Goal: Task Accomplishment & Management: Manage account settings

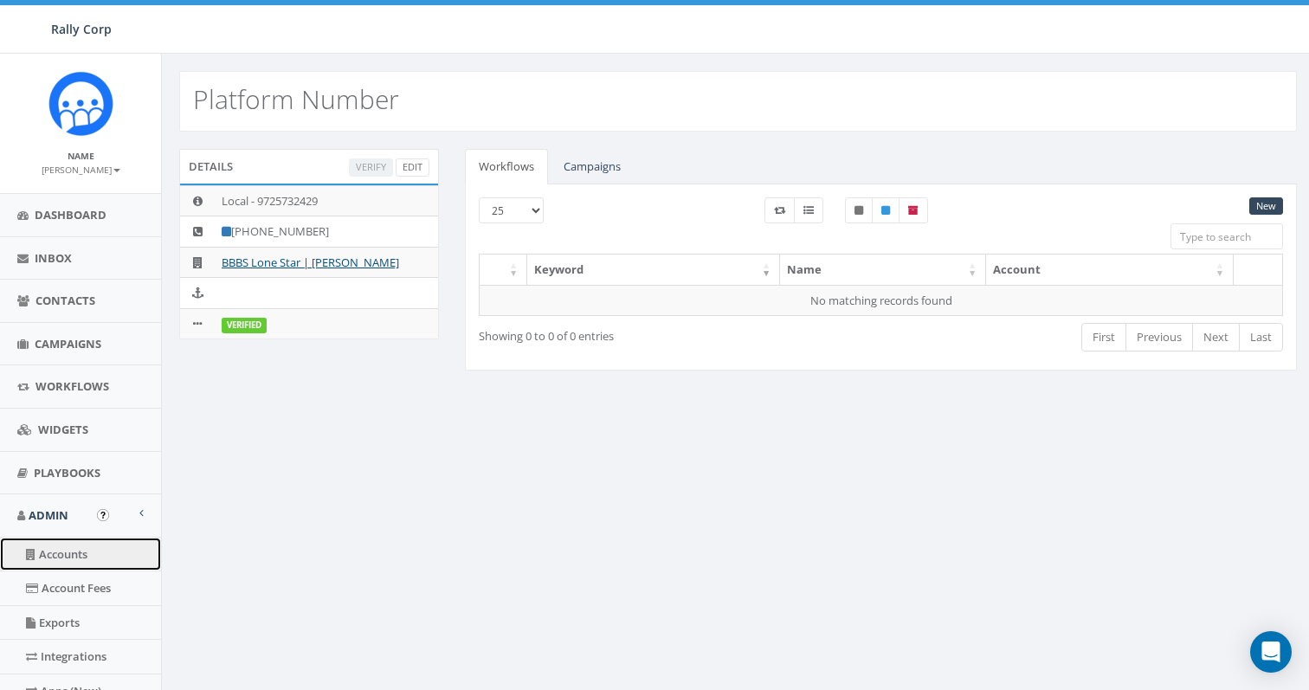
click at [69, 553] on link "Accounts" at bounding box center [80, 554] width 161 height 34
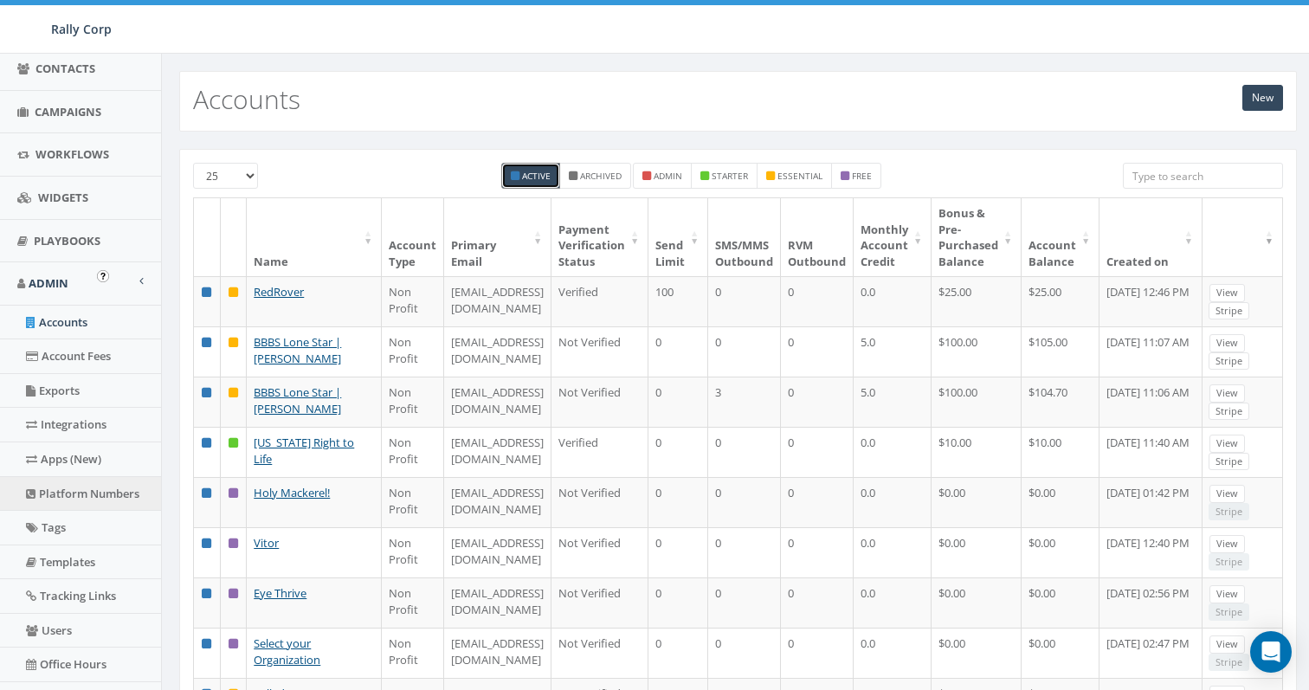
scroll to position [351, 0]
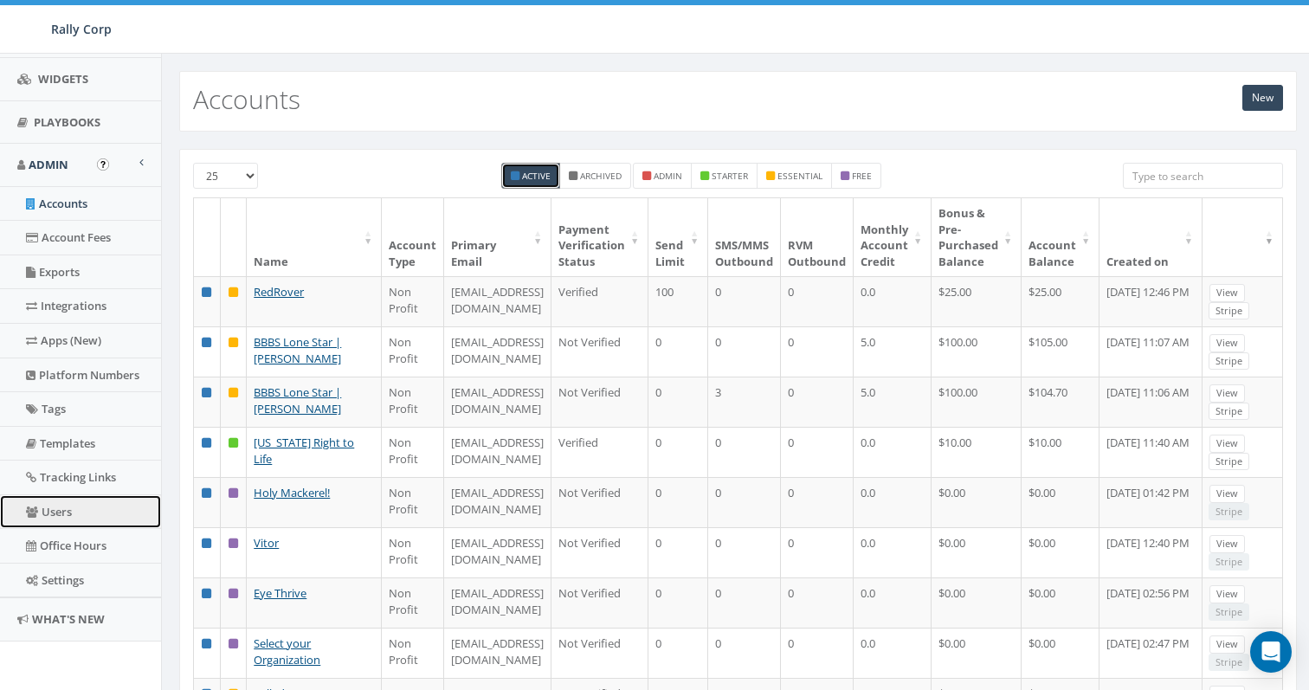
click at [50, 502] on link "Users" at bounding box center [80, 512] width 161 height 34
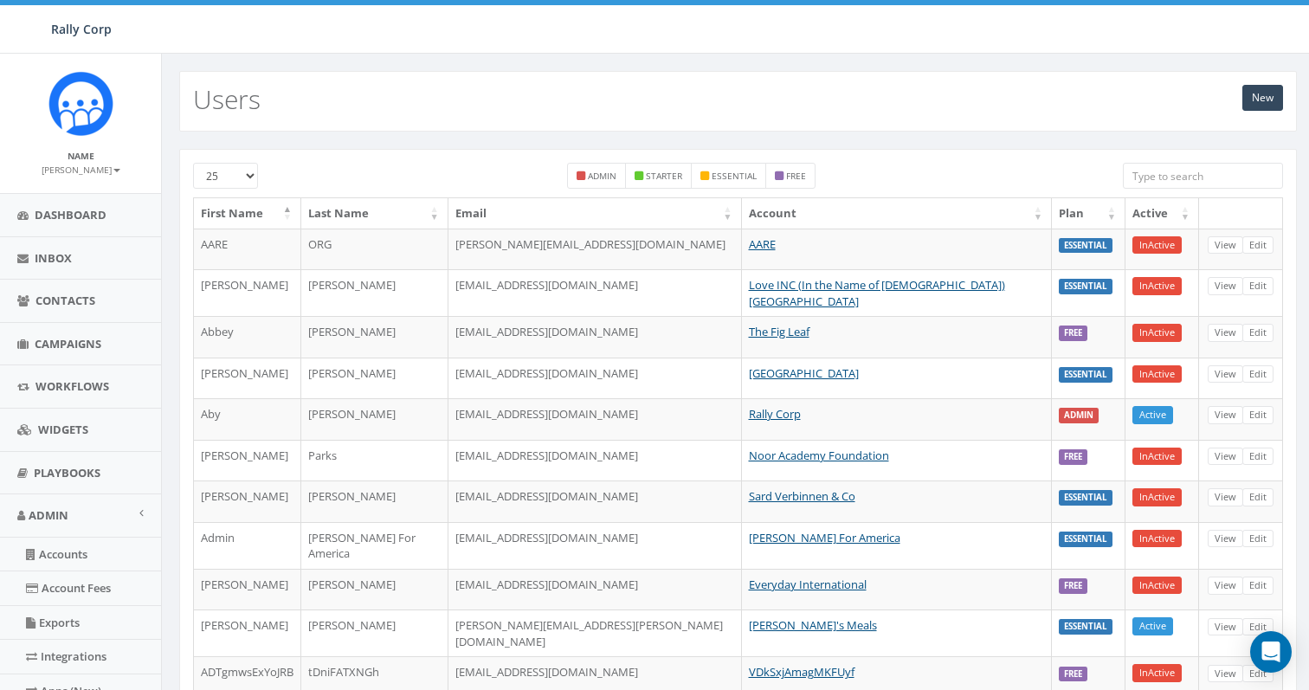
click at [1149, 176] on input "search" at bounding box center [1203, 176] width 160 height 26
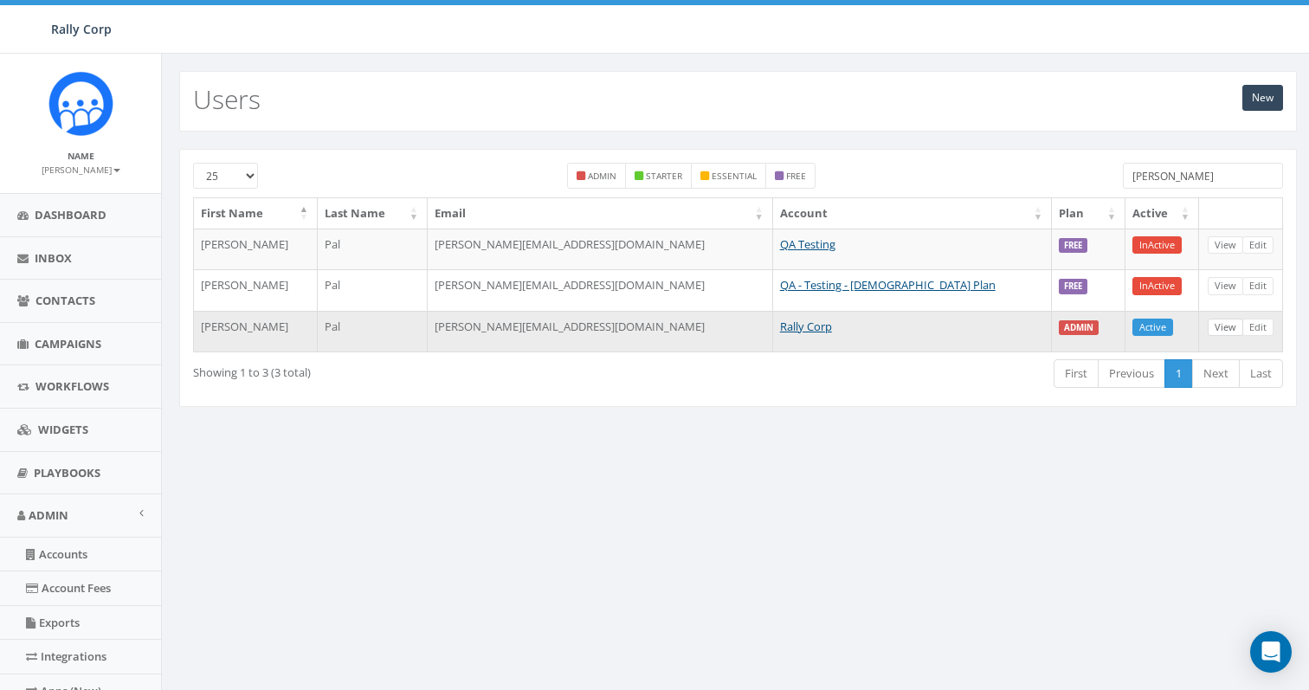
type input "karthik"
click at [1220, 325] on link "View" at bounding box center [1224, 327] width 35 height 18
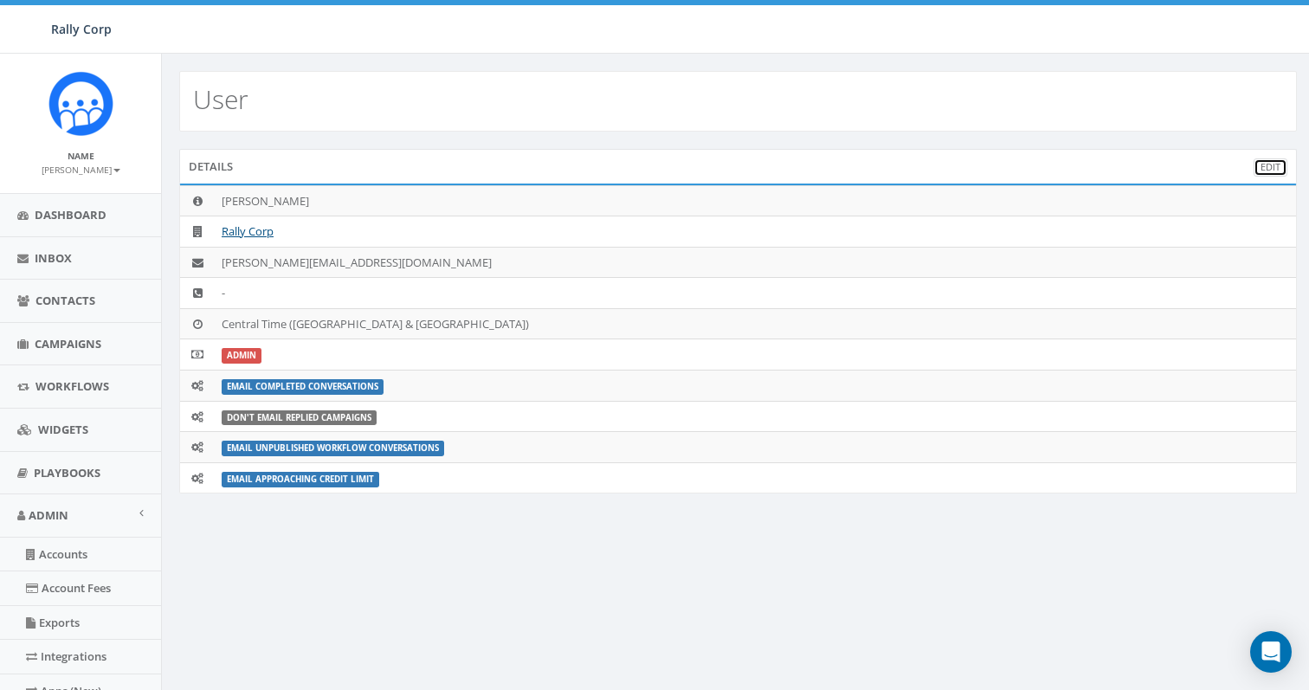
click at [1272, 164] on link "Edit" at bounding box center [1270, 167] width 34 height 18
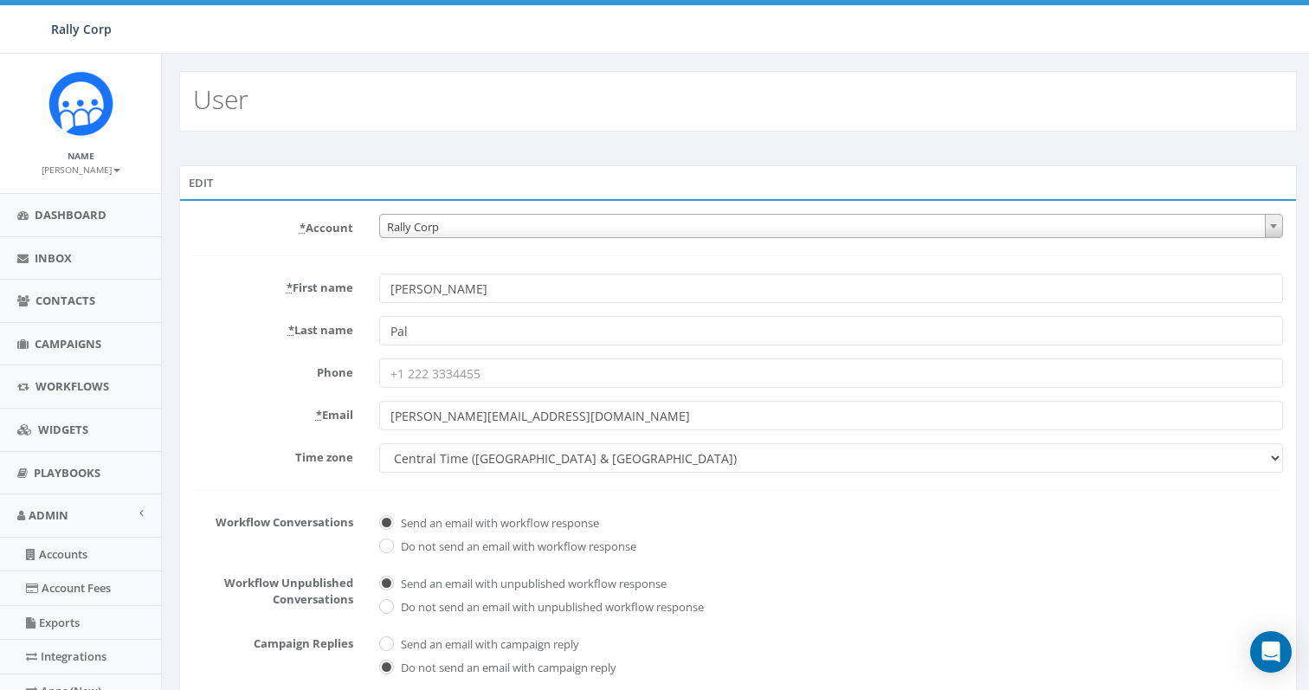
scroll to position [351, 0]
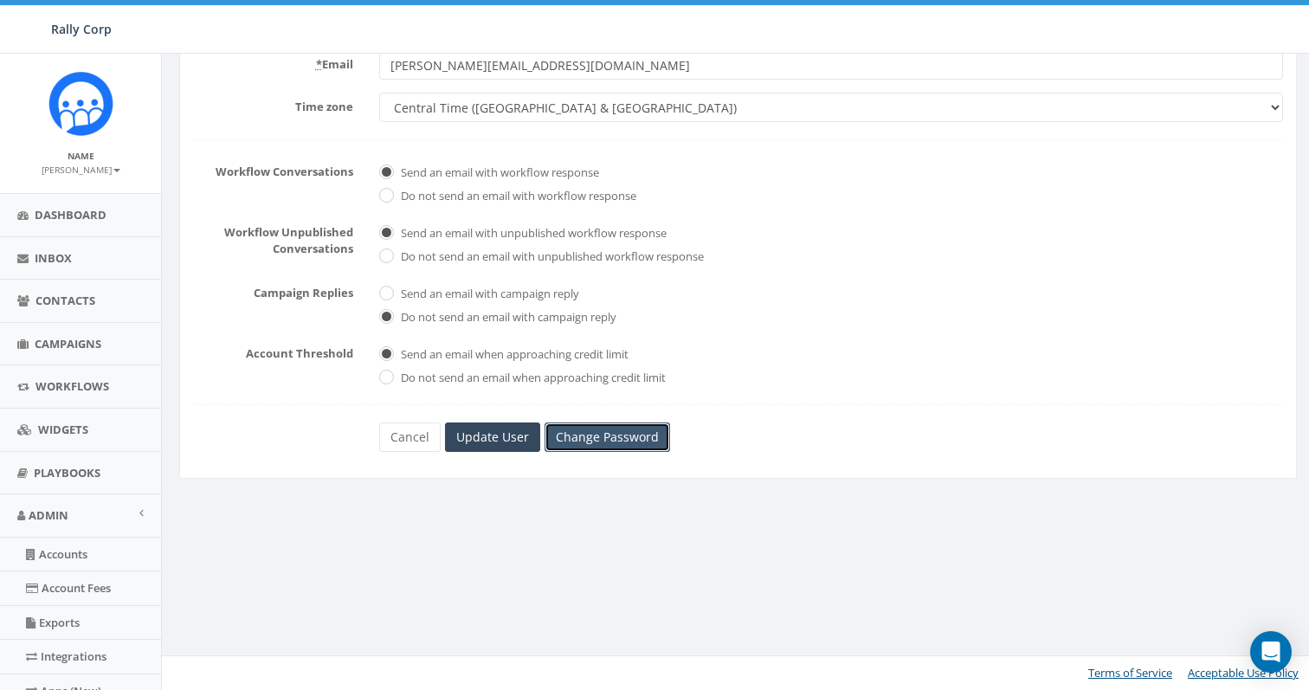
click at [608, 435] on link "Change Password" at bounding box center [606, 436] width 125 height 29
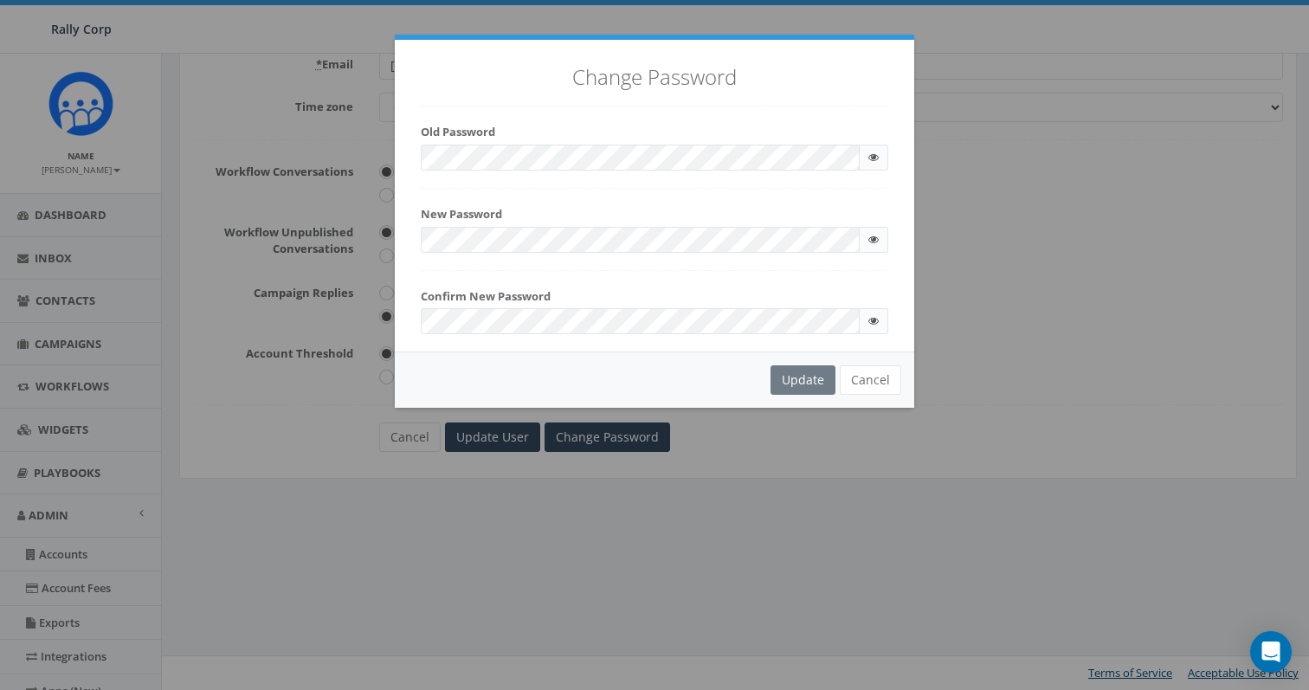
click at [879, 158] on span at bounding box center [873, 158] width 29 height 26
click at [872, 158] on icon at bounding box center [873, 157] width 10 height 10
checkbox input "true"
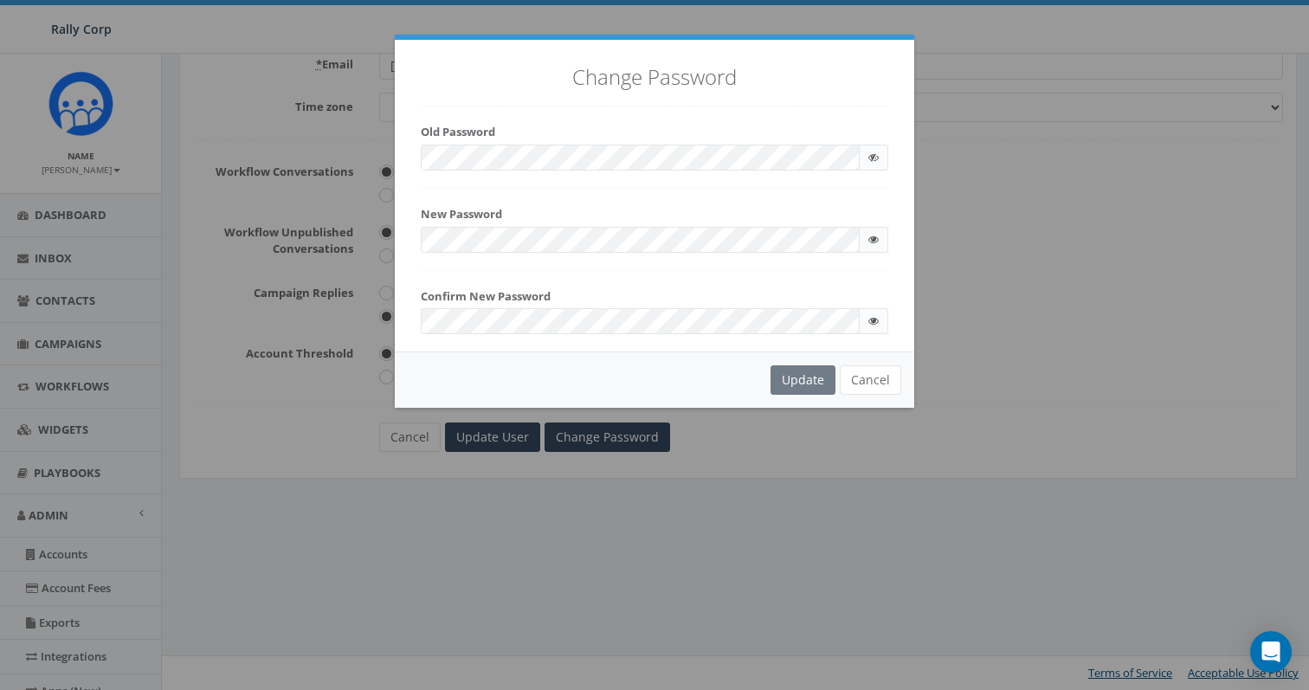
checkbox input "true"
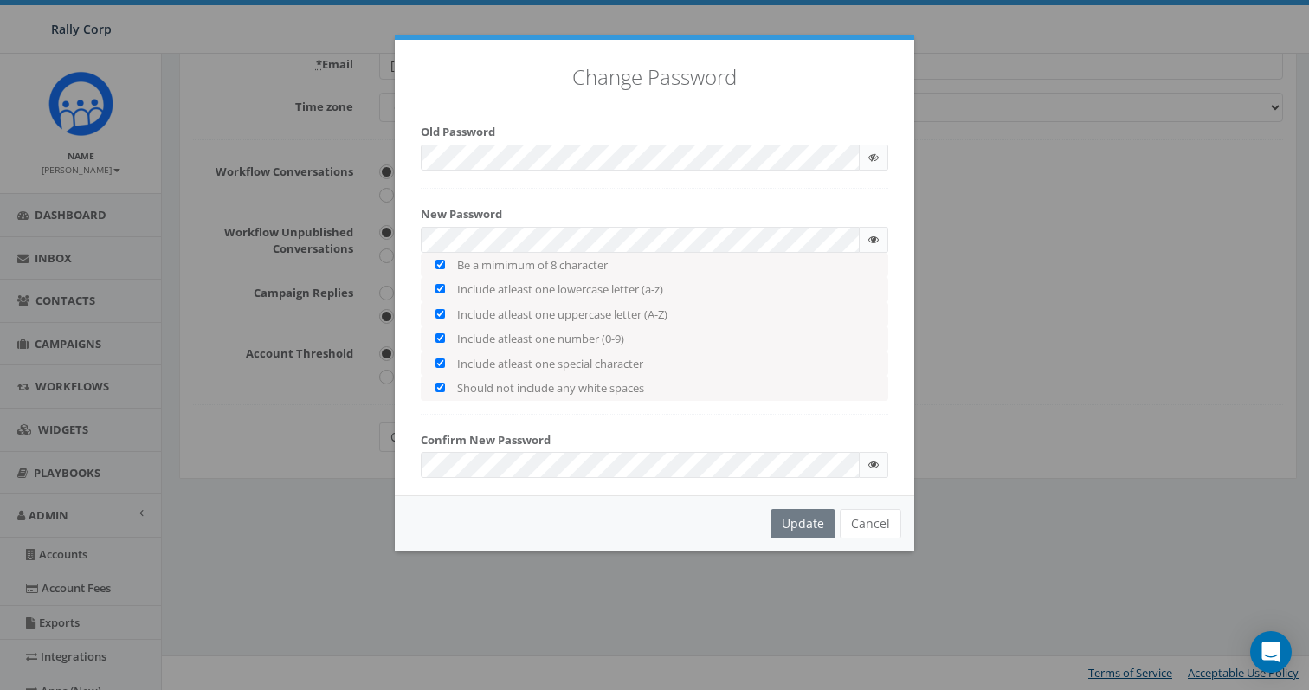
click at [865, 238] on span at bounding box center [873, 240] width 29 height 26
click at [874, 238] on icon at bounding box center [873, 240] width 10 height 10
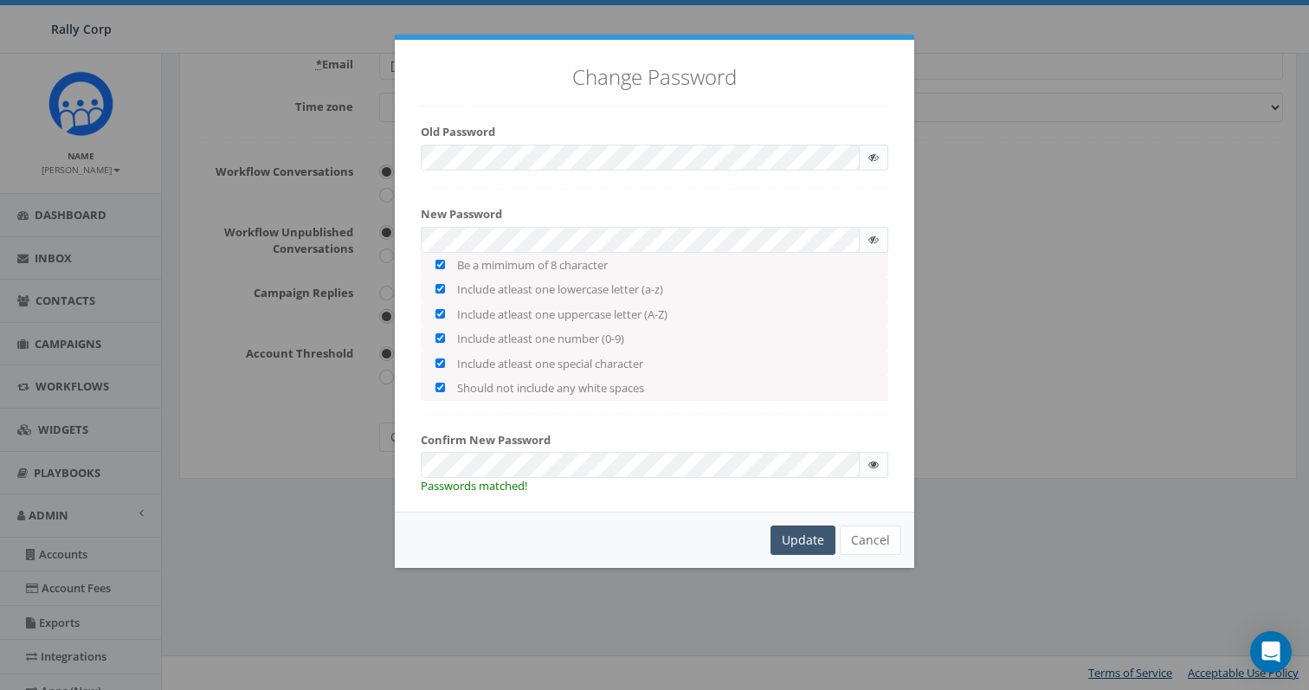
click at [814, 538] on div "Update" at bounding box center [802, 539] width 65 height 29
click at [792, 543] on div "Update" at bounding box center [802, 539] width 65 height 29
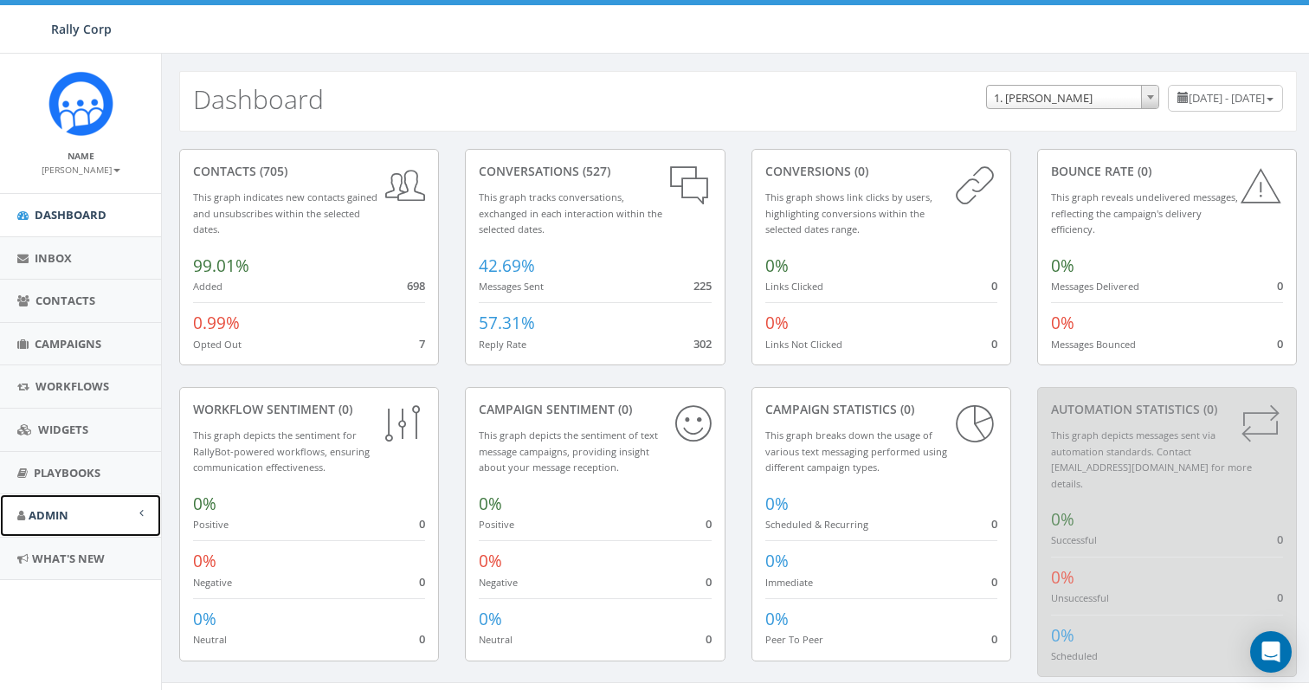
click at [74, 511] on link "Admin" at bounding box center [80, 515] width 161 height 42
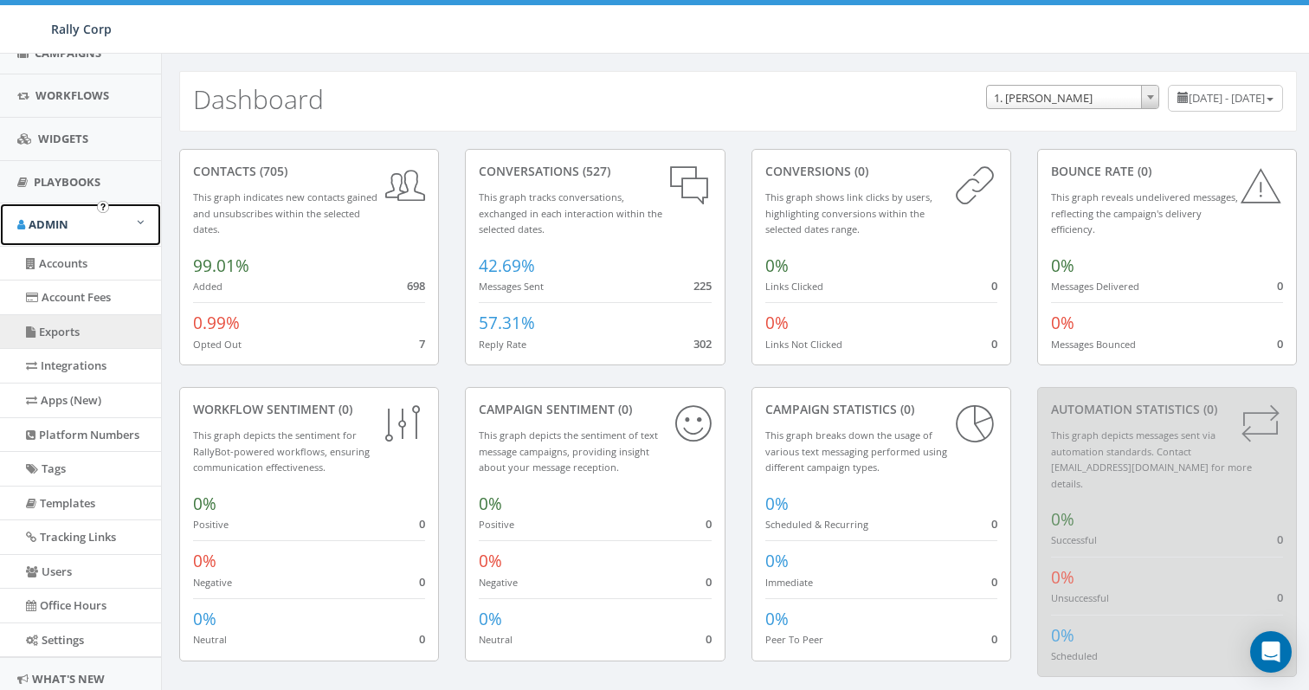
scroll to position [316, 0]
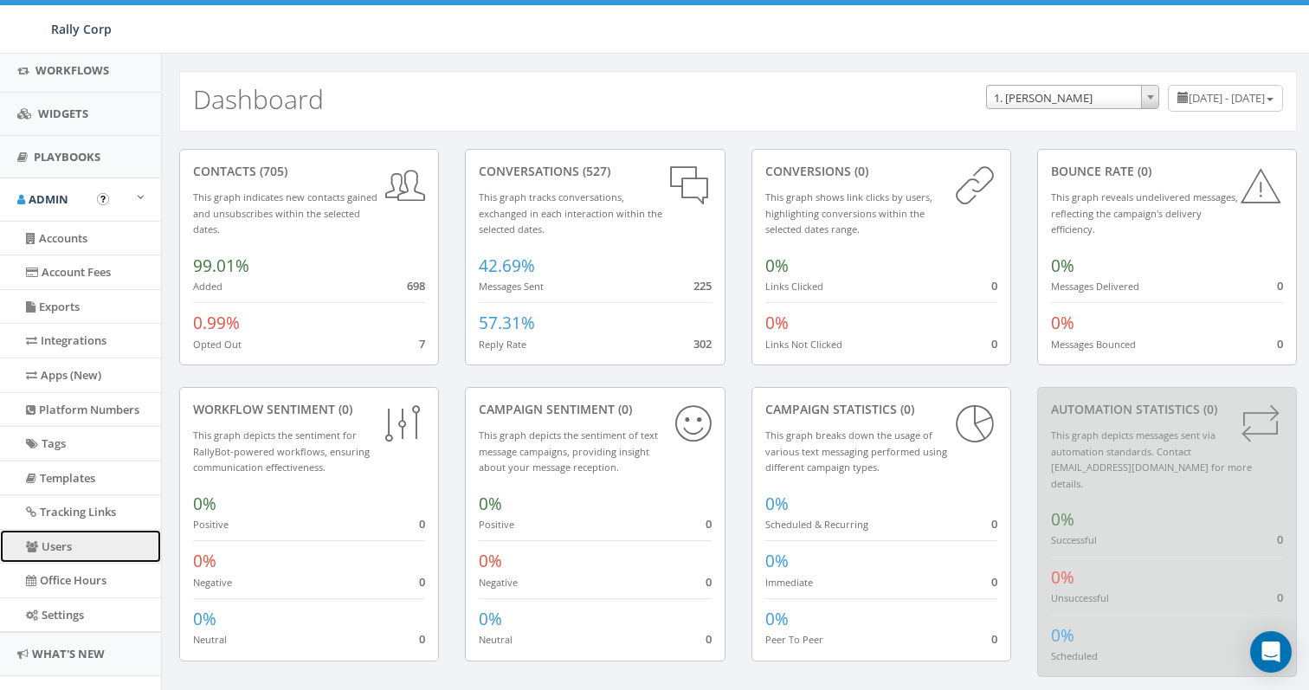
click at [86, 544] on link "Users" at bounding box center [80, 547] width 161 height 34
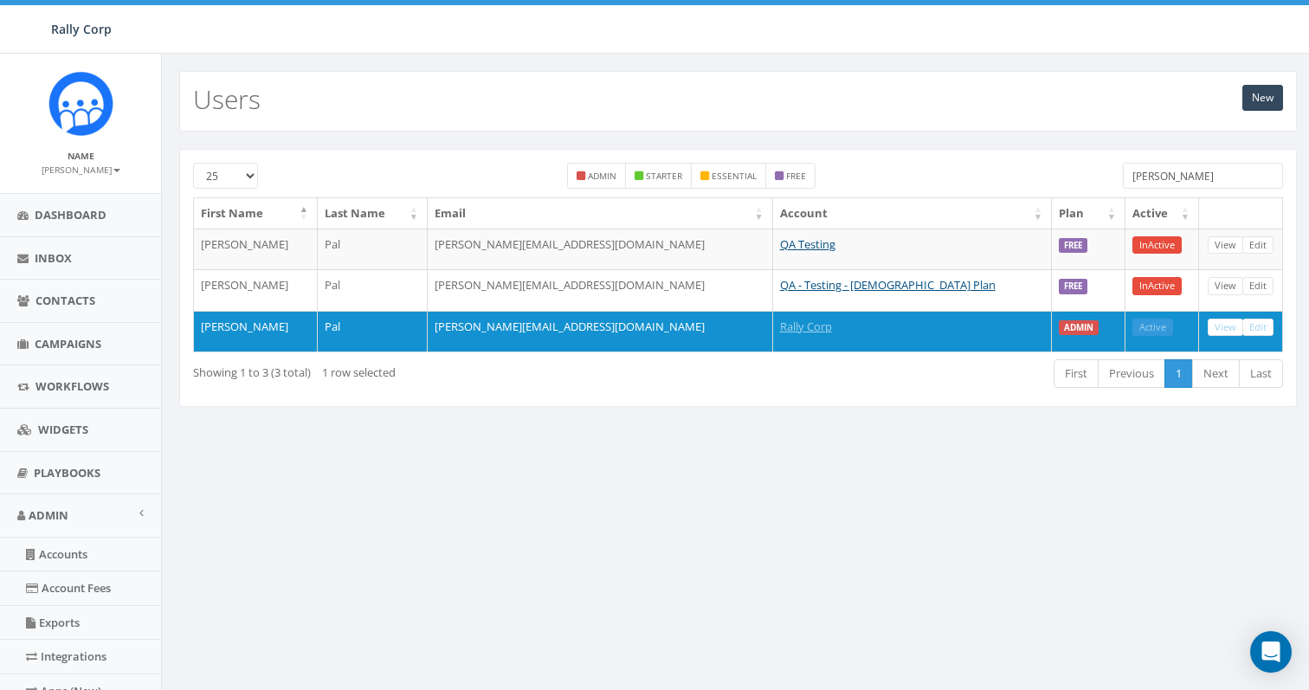
drag, startPoint x: 1174, startPoint y: 174, endPoint x: 1032, endPoint y: 154, distance: 143.3
click at [1032, 154] on div "25 50 100 admin starter essential free [PERSON_NAME] First Name Last Name Email…" at bounding box center [737, 278] width 1117 height 258
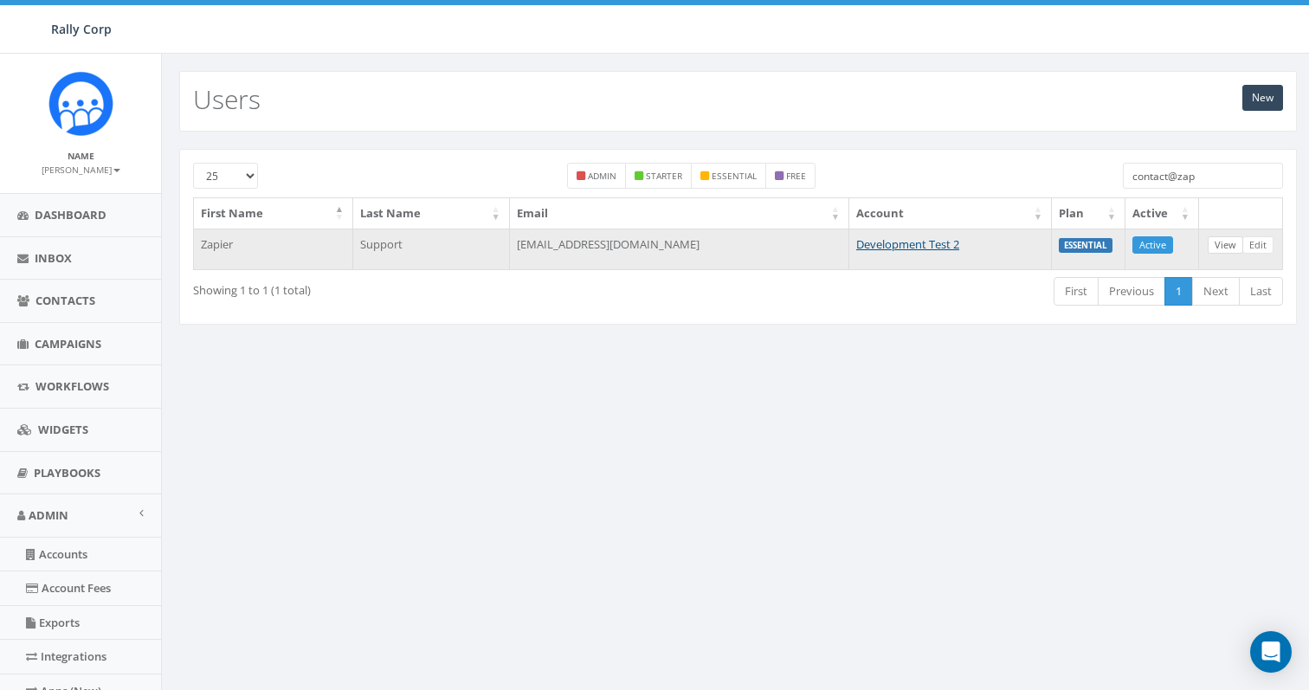
type input "contact@zap"
click at [1226, 244] on link "View" at bounding box center [1224, 245] width 35 height 18
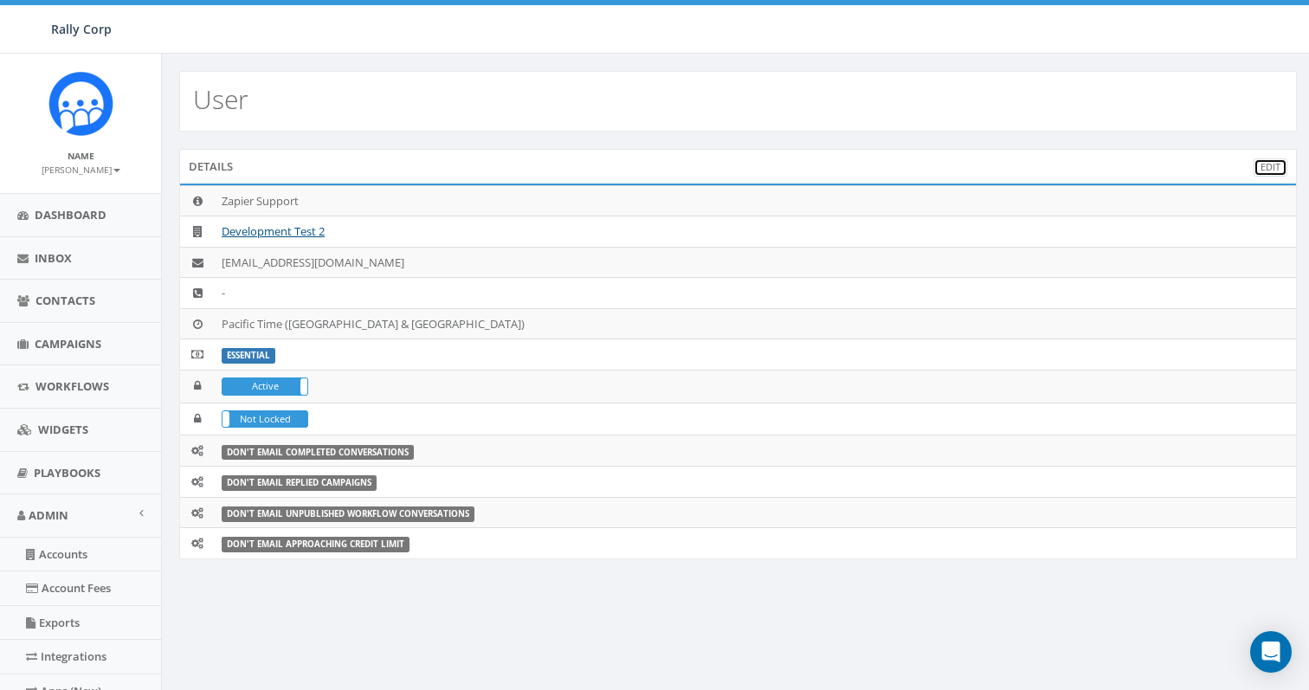
click at [1264, 165] on link "Edit" at bounding box center [1270, 167] width 34 height 18
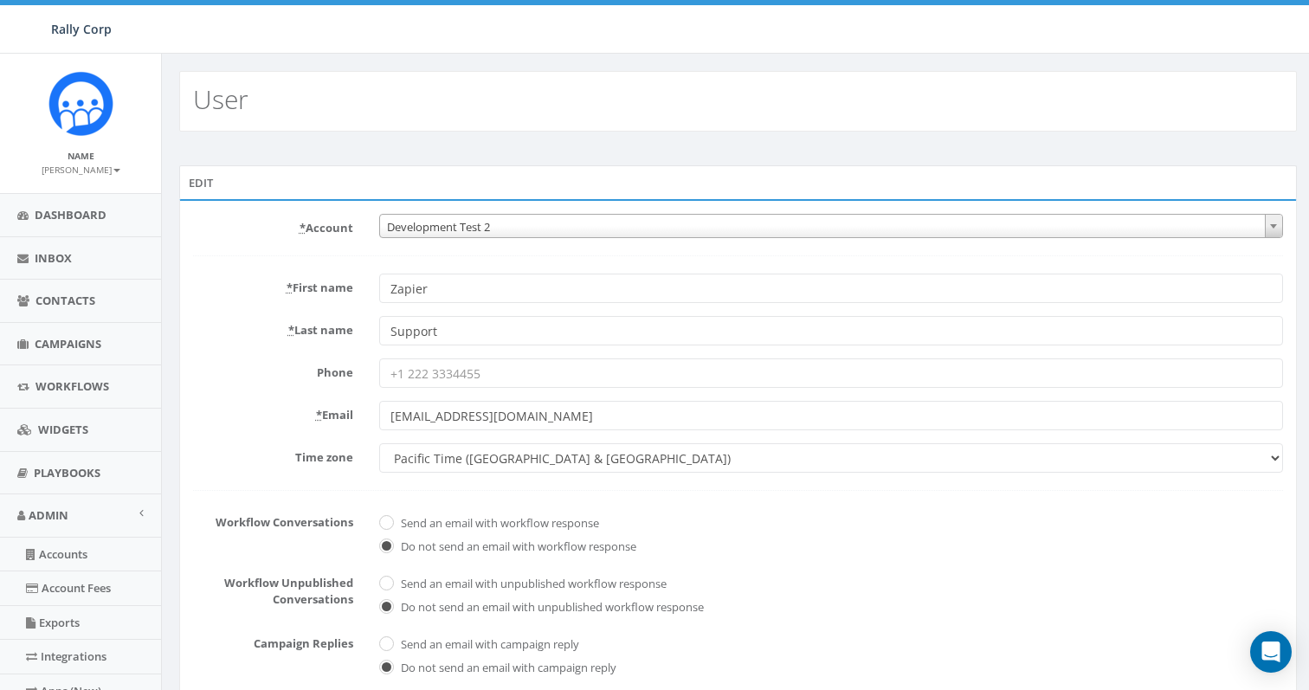
scroll to position [351, 0]
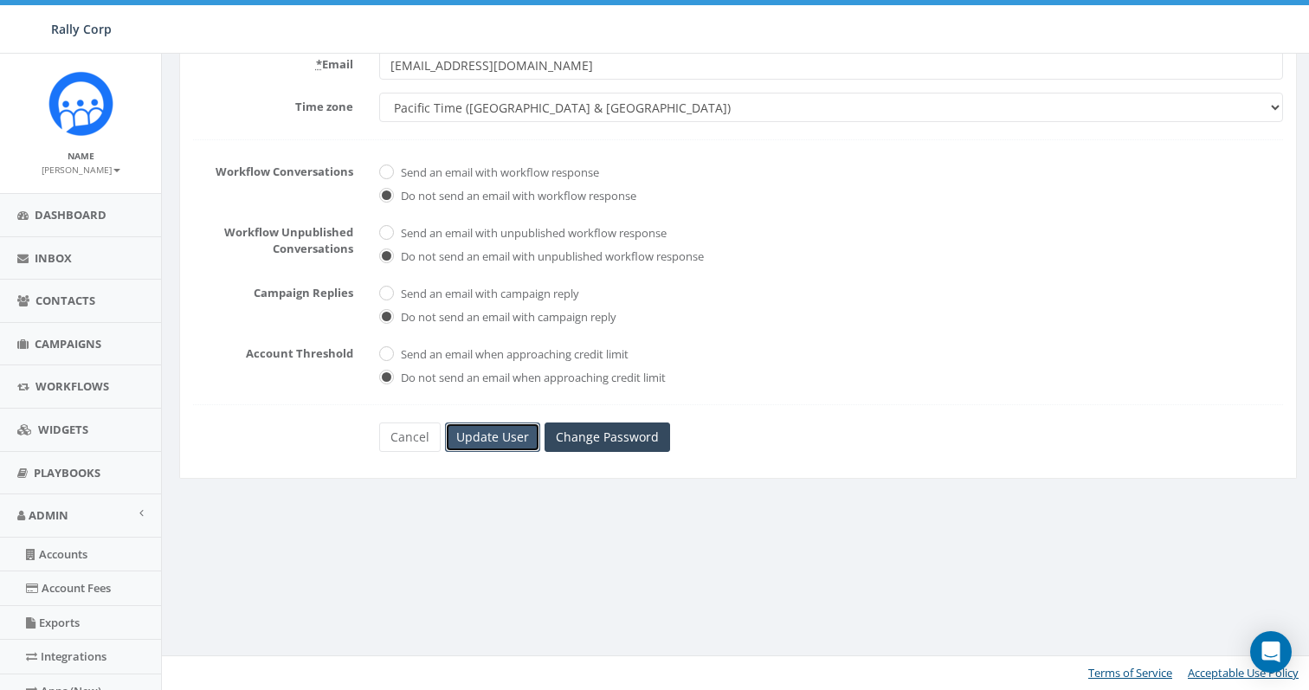
click at [504, 437] on input "Update User" at bounding box center [492, 436] width 95 height 29
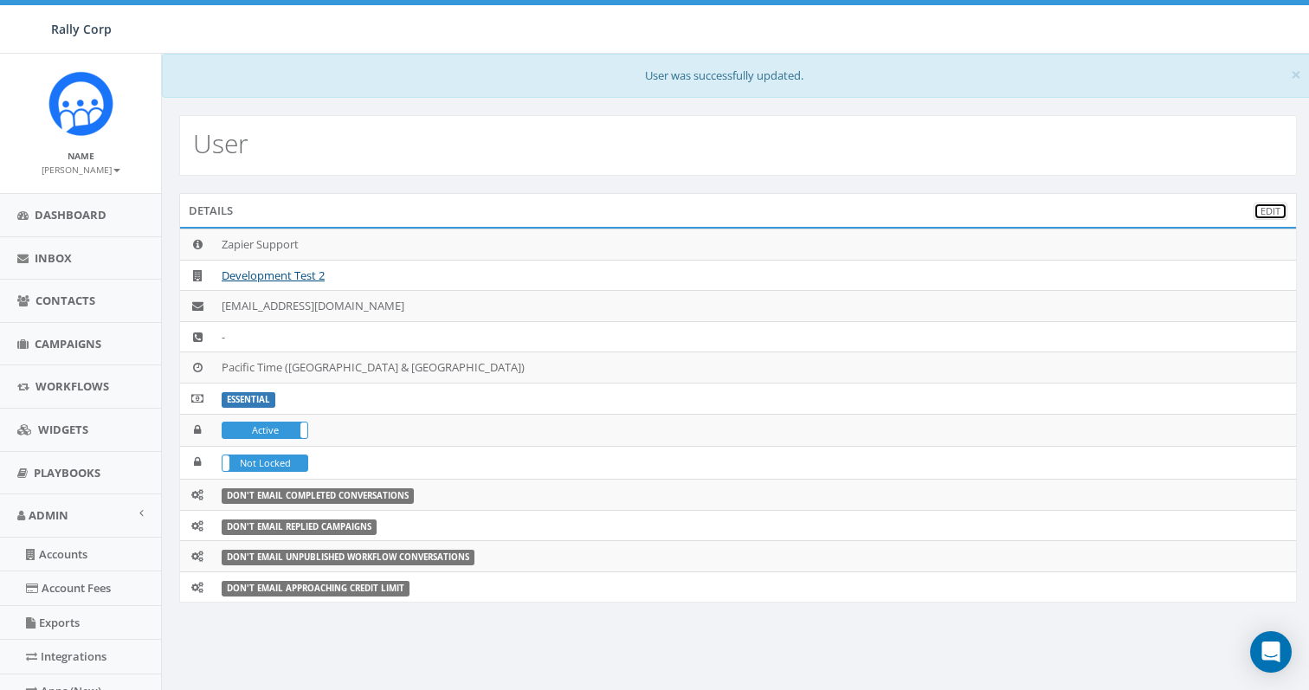
click at [1265, 210] on link "Edit" at bounding box center [1270, 212] width 34 height 18
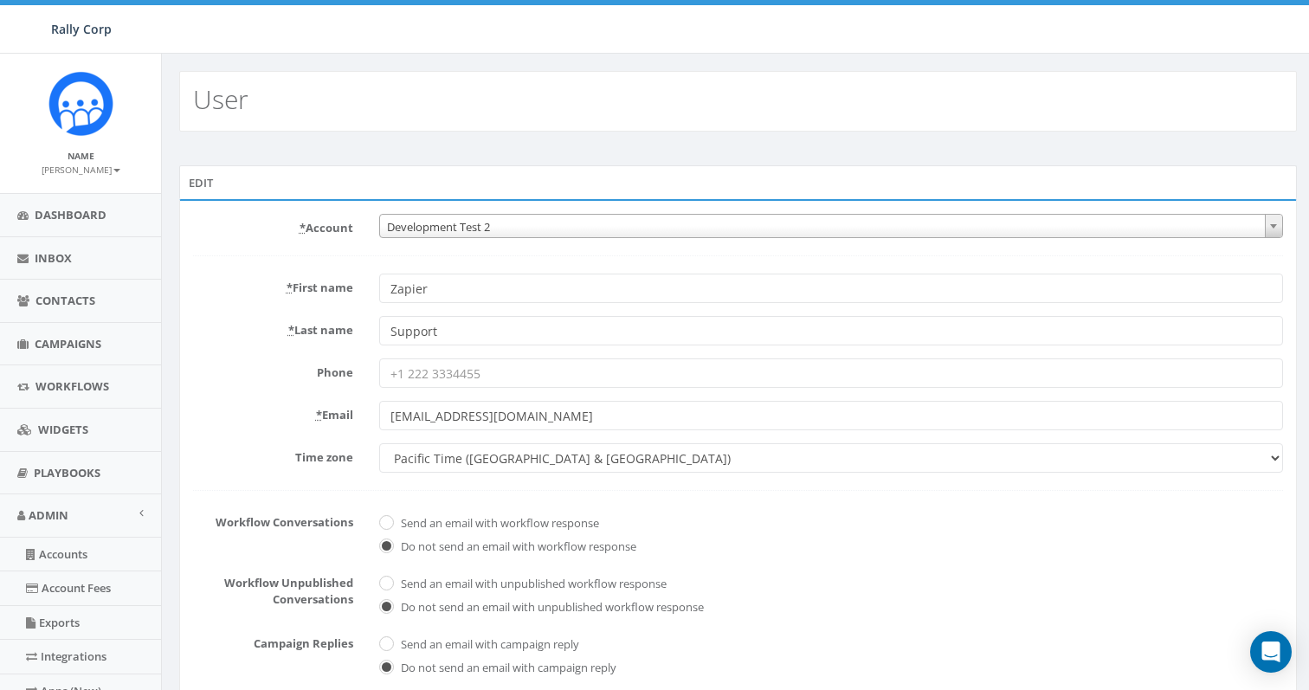
scroll to position [351, 0]
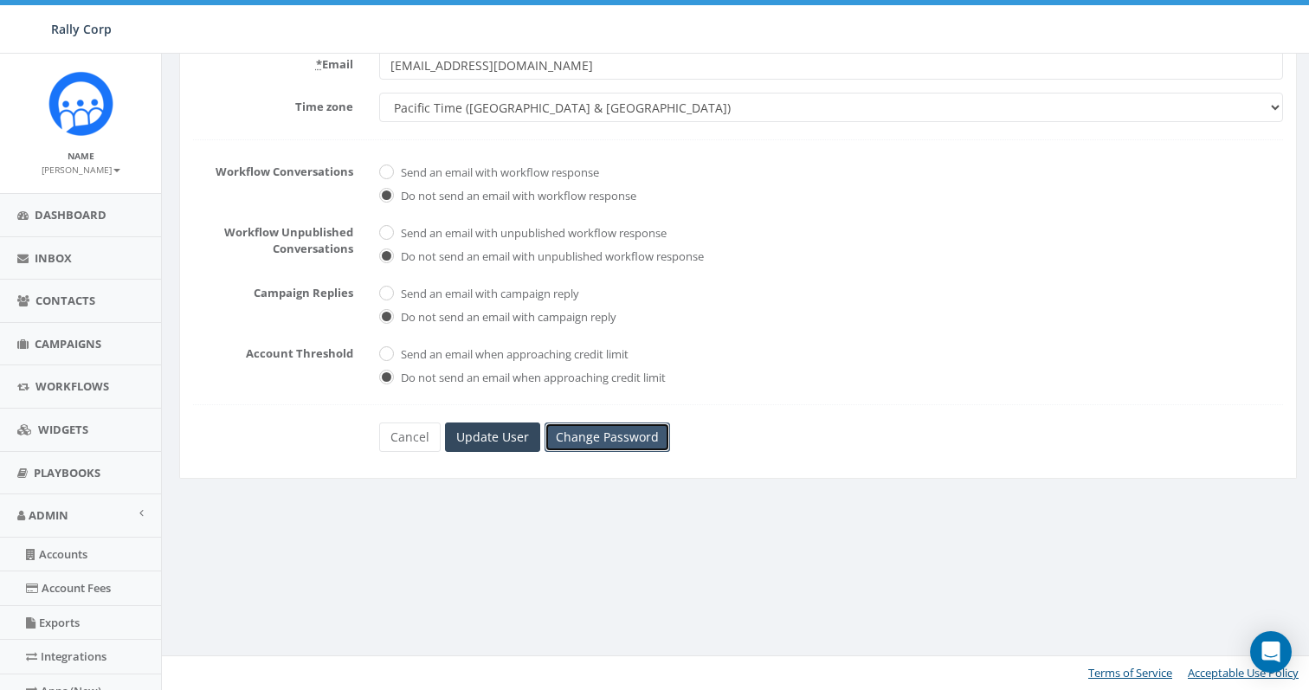
click at [576, 437] on link "Change Password" at bounding box center [606, 436] width 125 height 29
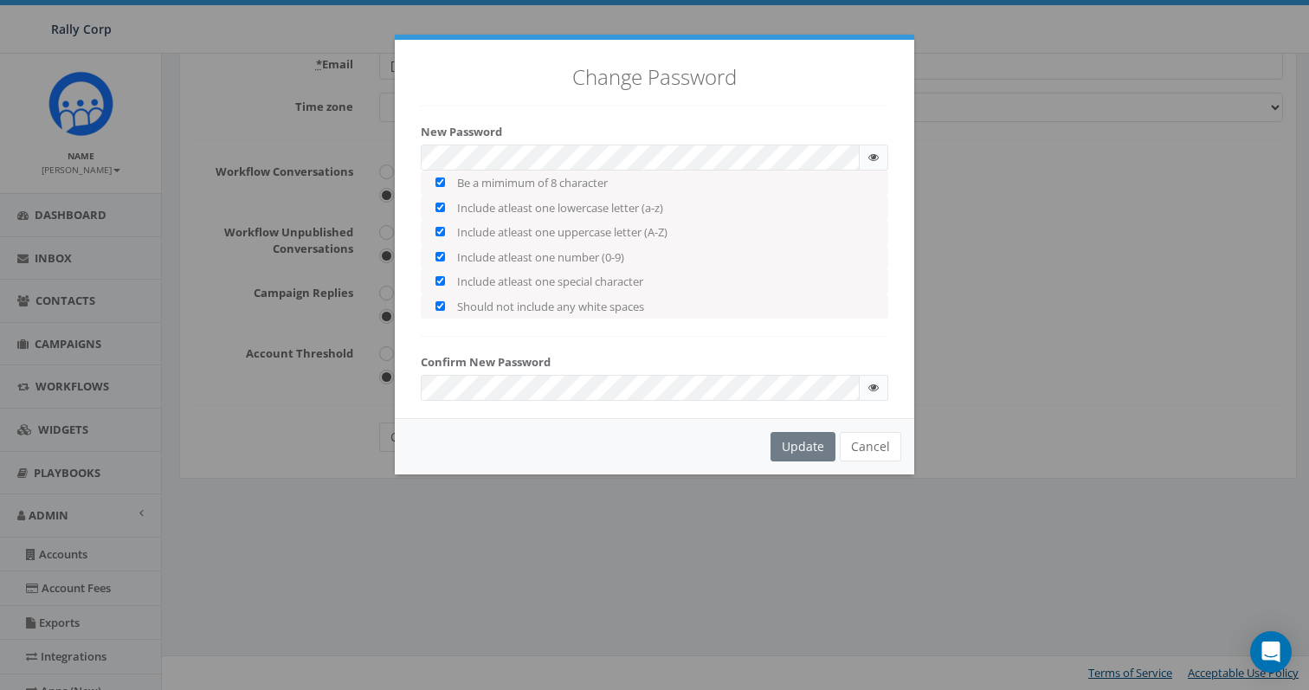
checkbox input "true"
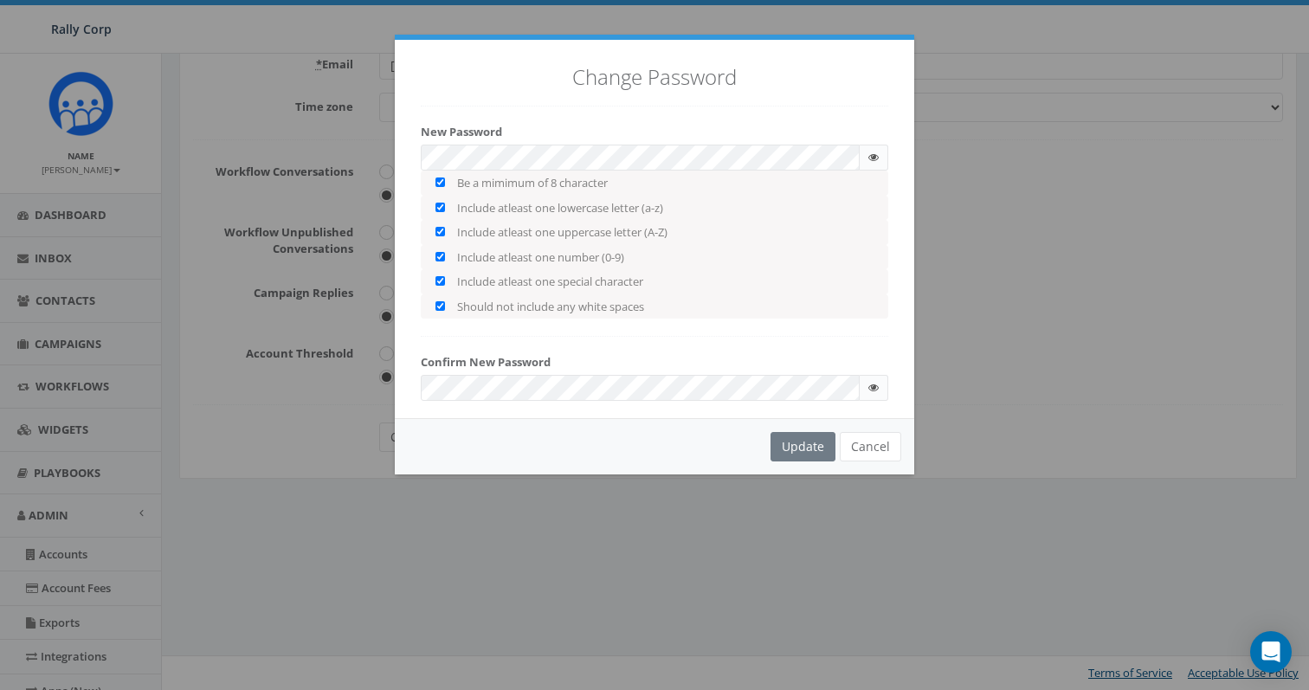
checkbox input "true"
click at [877, 161] on icon at bounding box center [873, 157] width 10 height 10
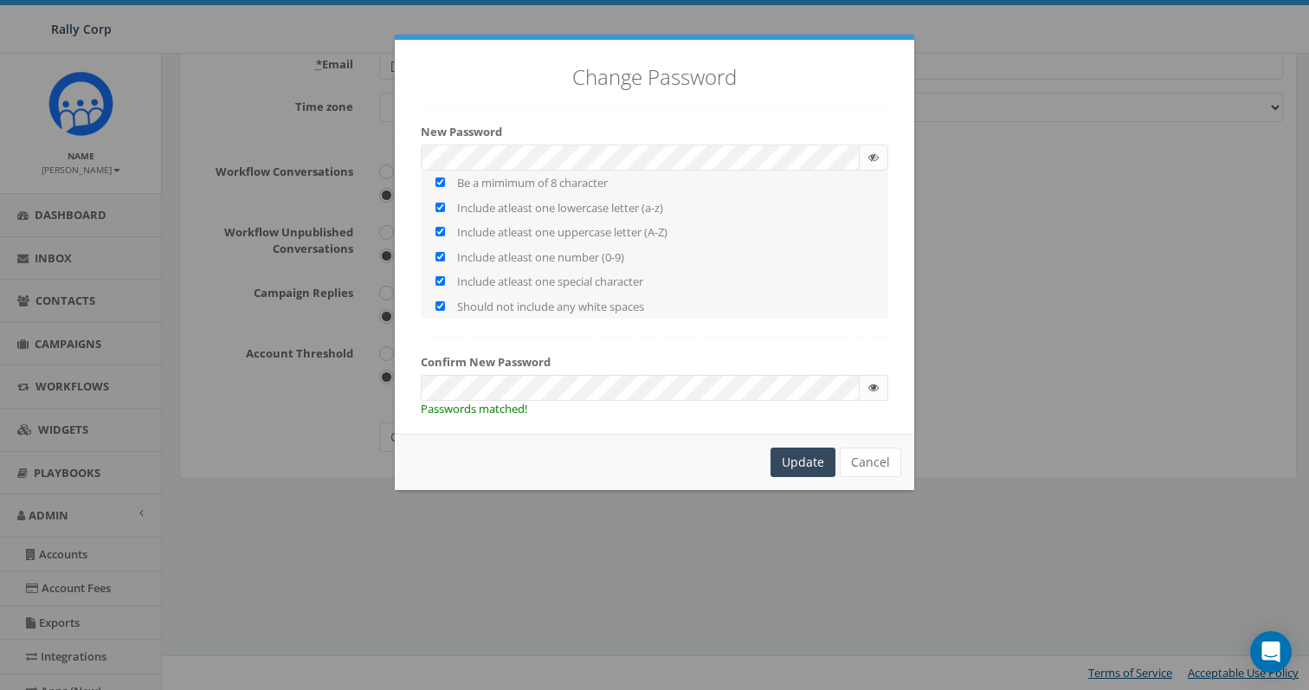
click at [868, 384] on icon at bounding box center [873, 388] width 10 height 10
click at [803, 454] on div "Update" at bounding box center [802, 461] width 65 height 29
